Goal: Information Seeking & Learning: Check status

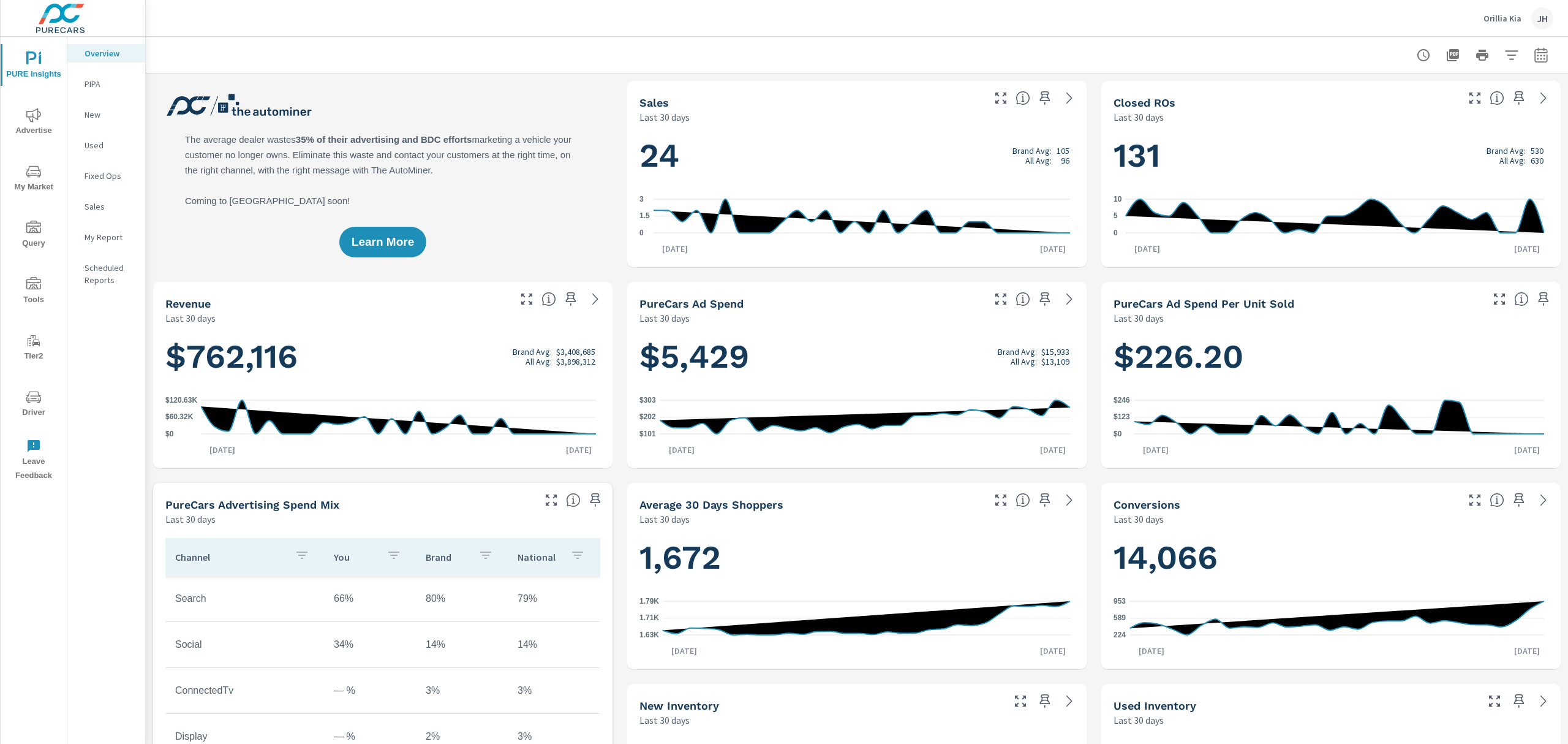
click at [35, 278] on icon "nav menu" at bounding box center [34, 284] width 15 height 15
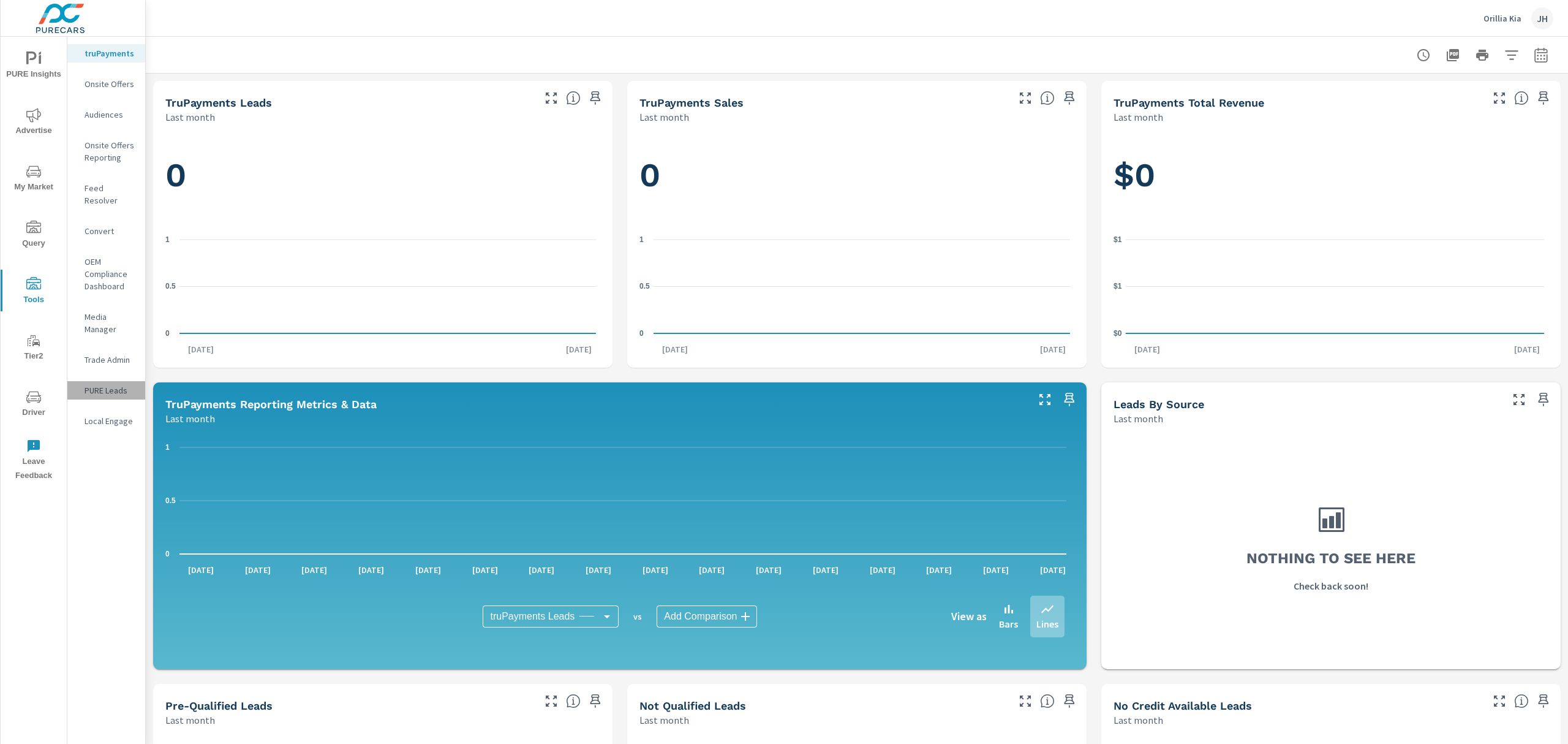
click at [94, 384] on p "PURE Leads" at bounding box center [109, 390] width 51 height 12
